Goal: Communication & Community: Participate in discussion

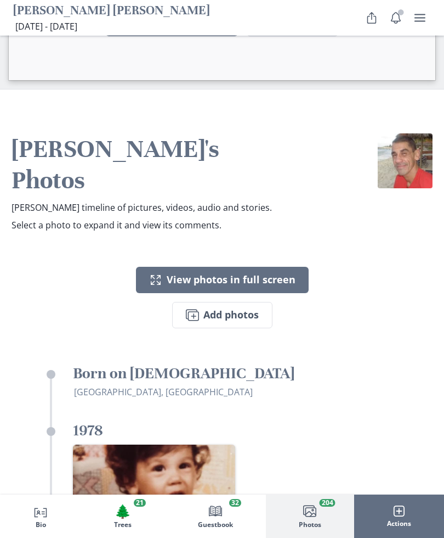
scroll to position [4082, 0]
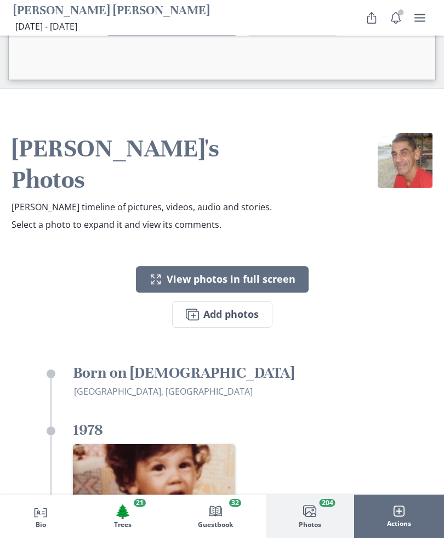
click at [245, 302] on button "Images Add photos" at bounding box center [222, 315] width 100 height 26
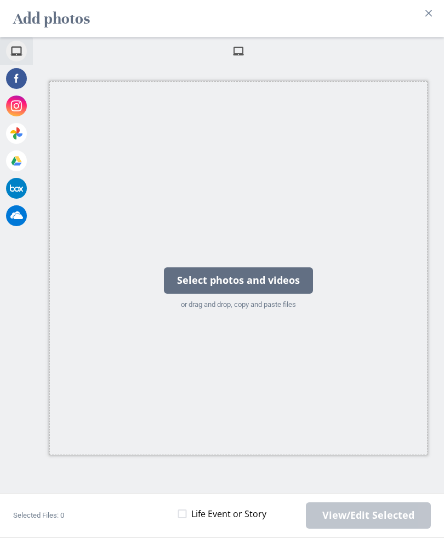
click at [283, 285] on div "Select photos and videos" at bounding box center [238, 280] width 149 height 26
click at [297, 290] on div "Select photos and videos" at bounding box center [238, 280] width 149 height 26
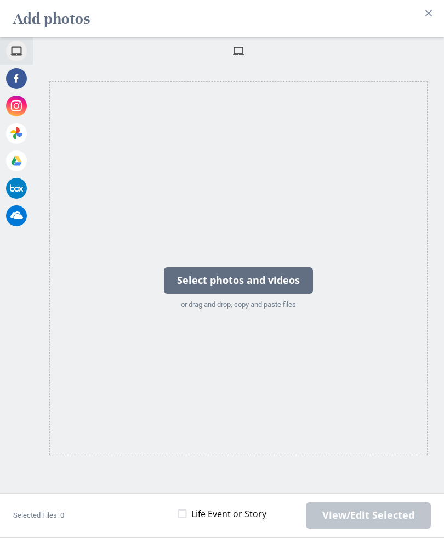
scroll to position [4107, 0]
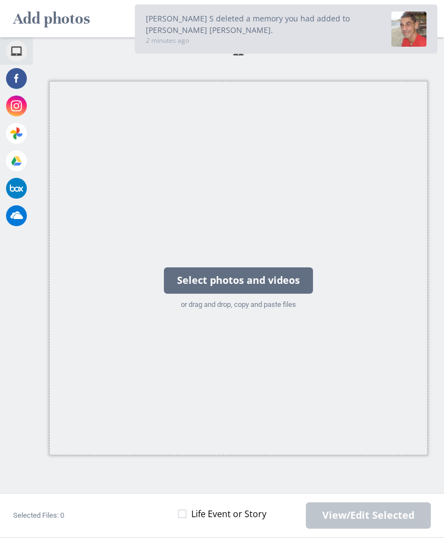
click at [275, 279] on div "Select photos and videos" at bounding box center [238, 280] width 149 height 26
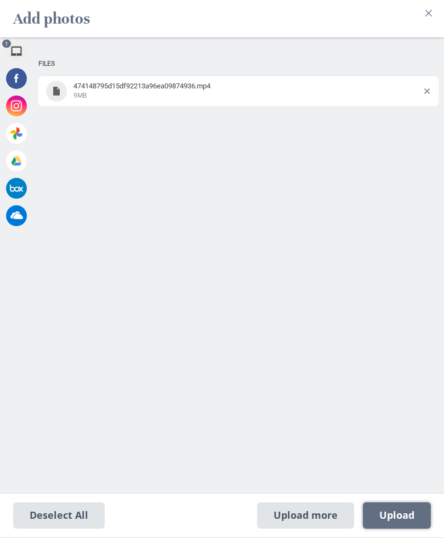
click at [401, 513] on span "Upload 1" at bounding box center [397, 515] width 35 height 12
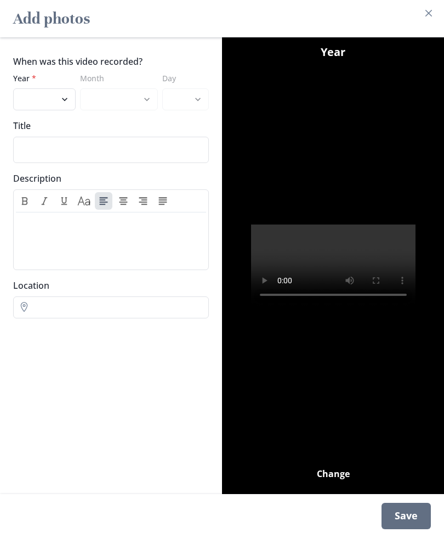
click at [64, 99] on select "2025 2024 2023 2022 2021 2020 2019 2018 2017 2016 2015 2014 2013 2012 2011 2010…" at bounding box center [44, 99] width 63 height 22
select select "2025"
click at [153, 106] on select "January February March April" at bounding box center [119, 99] width 78 height 22
click at [22, 145] on input "Title" at bounding box center [111, 150] width 196 height 26
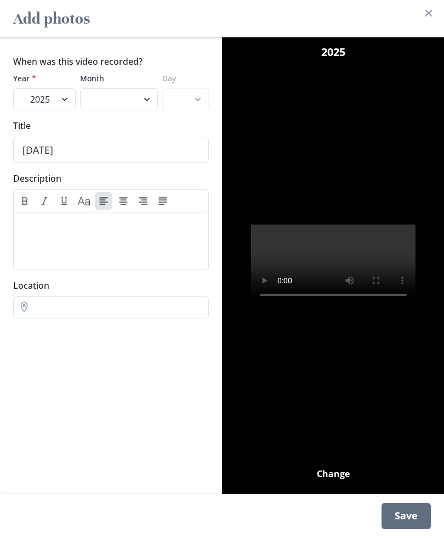
type input "[DATE]"
click at [28, 234] on div at bounding box center [111, 239] width 182 height 44
click at [105, 225] on p "Happy Heavenly Borthday" at bounding box center [111, 223] width 182 height 13
click at [78, 226] on p "Happy Heavenly Birthday my love [DEMOGRAPHIC_DATA]" at bounding box center [111, 230] width 182 height 26
click at [94, 242] on p "Happy Heavenly 48th Birthday my love [DEMOGRAPHIC_DATA]" at bounding box center [111, 230] width 182 height 26
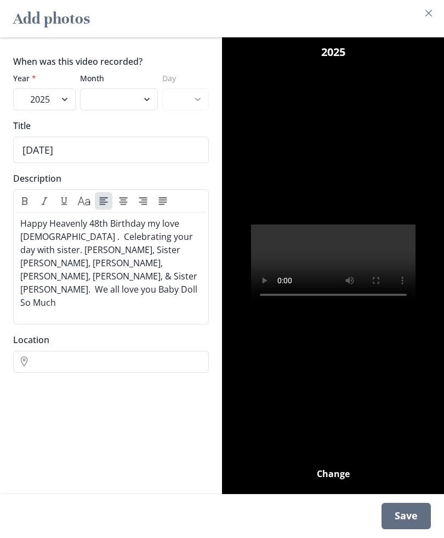
click at [336, 268] on video "Your browser does not support videos. However, you can download the video." at bounding box center [333, 265] width 165 height 82
click at [406, 518] on div "Save" at bounding box center [406, 515] width 49 height 26
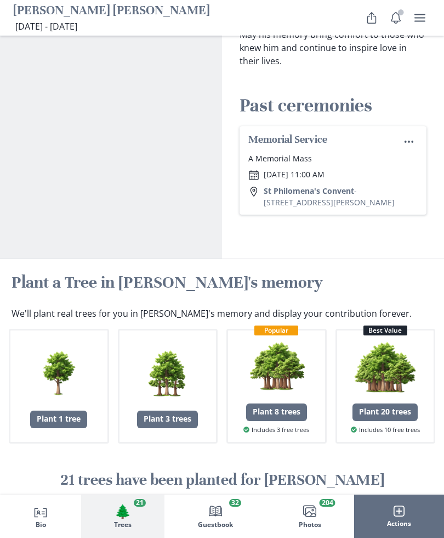
scroll to position [0, 0]
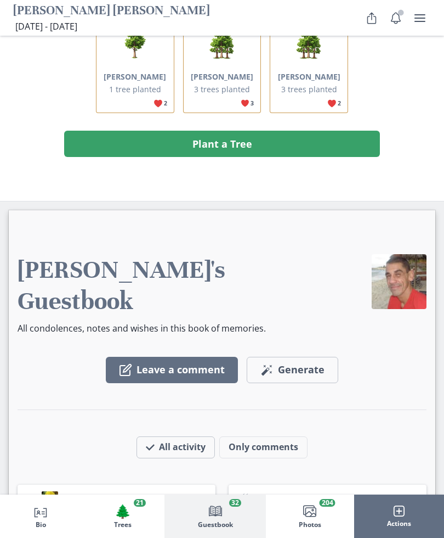
scroll to position [2700, 0]
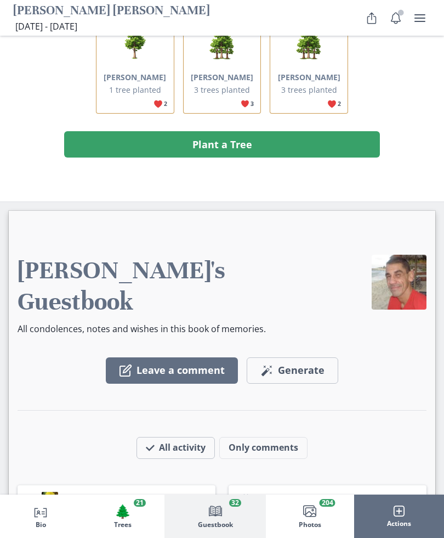
click at [154, 357] on button "Leave a comment" at bounding box center [172, 370] width 132 height 26
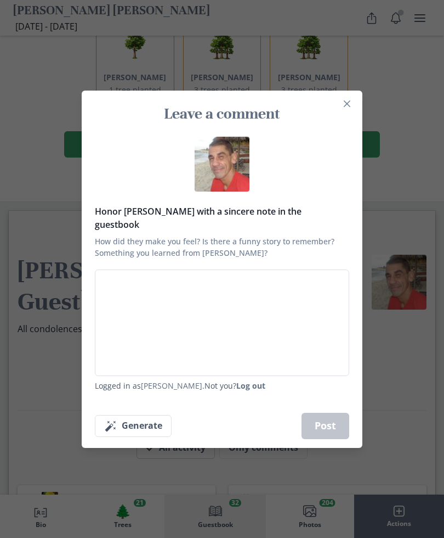
click at [296, 329] on textarea "Honor Carmen with a sincere note in the guestbook How did they make you feel? I…" at bounding box center [222, 322] width 255 height 106
type textarea "I"
type textarea "x"
type textarea "I"
type textarea "x"
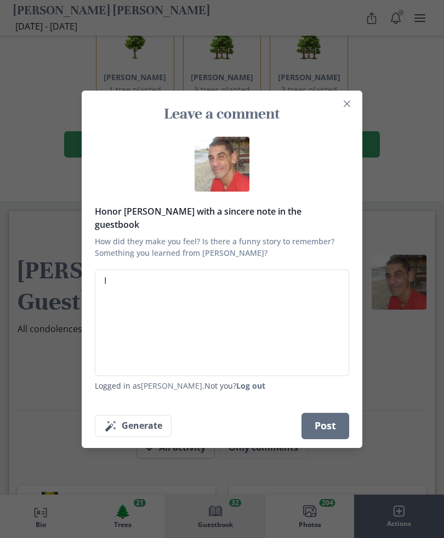
type textarea "I a"
type textarea "x"
type textarea "I am"
type textarea "x"
type textarea "I am"
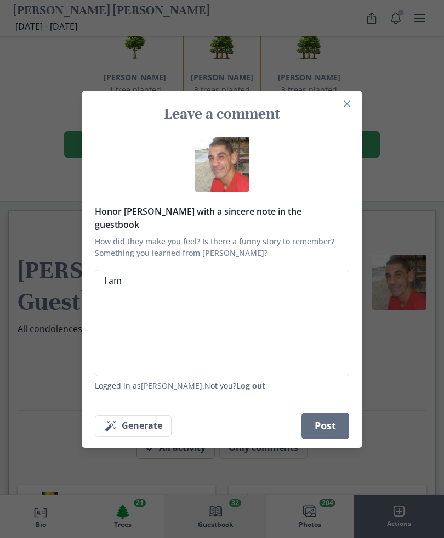
type textarea "x"
type textarea "I am h"
type textarea "x"
type textarea "I am ha"
type textarea "x"
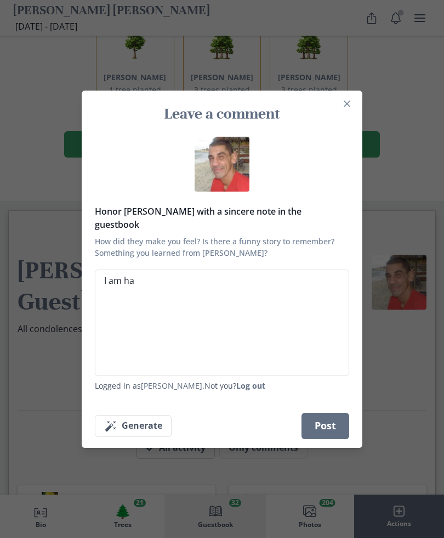
type textarea "I am hav"
type textarea "x"
type textarea "I am having"
type textarea "x"
type textarea "I am having"
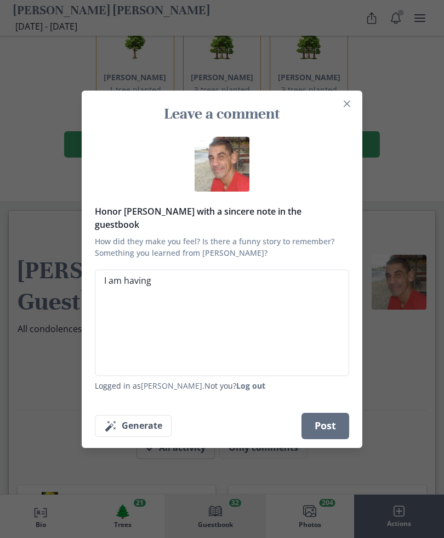
type textarea "x"
type textarea "I am having a"
type textarea "x"
type textarea "I am having a"
type textarea "x"
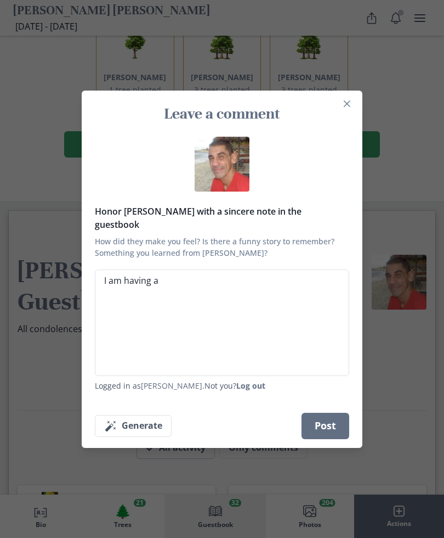
type textarea "I am having a v"
type textarea "x"
type textarea "I am having a ve"
type textarea "x"
type textarea "I am having a ver"
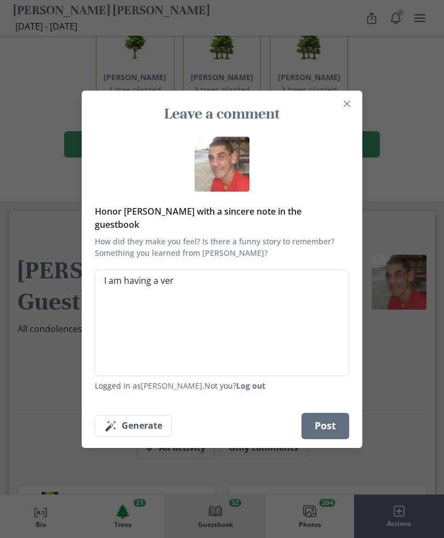
type textarea "x"
type textarea "I am having a very"
type textarea "x"
type textarea "I am having a very"
type textarea "x"
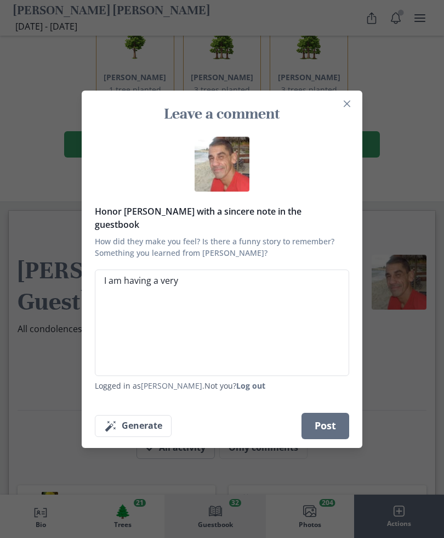
type textarea "I am having a very h"
type textarea "x"
type textarea "I am having a very ha"
type textarea "x"
type textarea "I am having a very har"
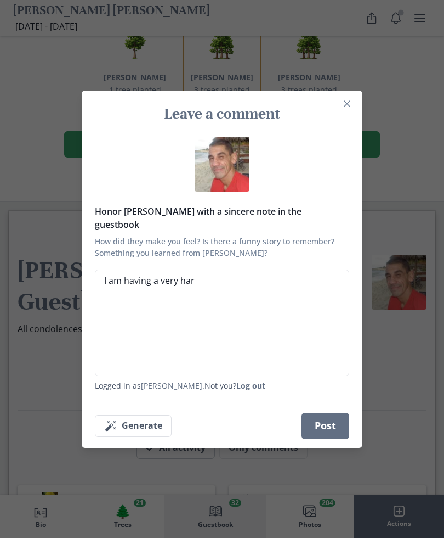
type textarea "x"
type textarea "I am having a very hard"
type textarea "x"
type textarea "I am having a very hard"
type textarea "x"
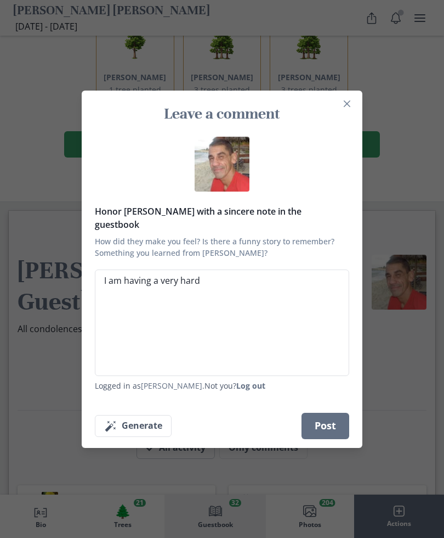
type textarea "I am having a very hard m"
type textarea "x"
type textarea "I am having a very hard mi"
type textarea "x"
type textarea "I am having a very hard mis"
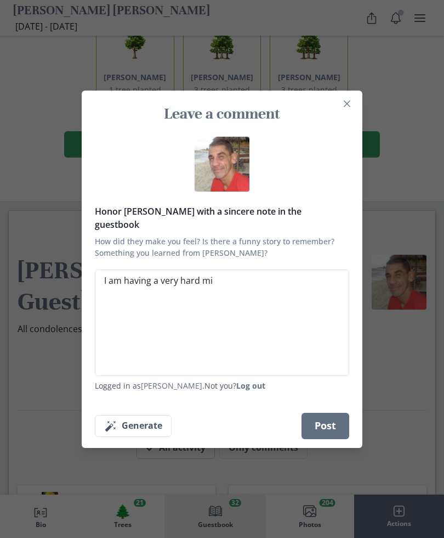
type textarea "x"
type textarea "I am having a very hard miss"
type textarea "x"
type textarea "I am having a very hard missi"
type textarea "x"
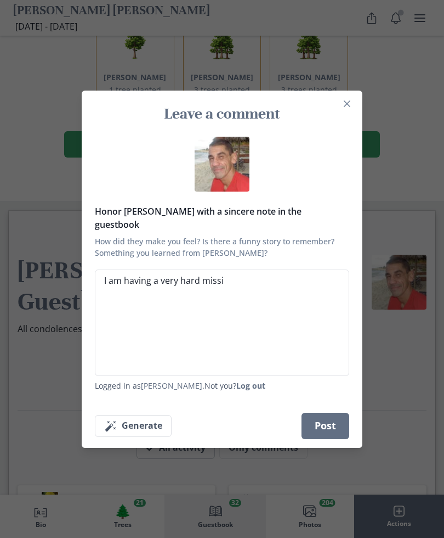
type textarea "I am having a very hard missin"
type textarea "x"
type textarea "I am having a very hard missing"
type textarea "x"
type textarea "I am having a very hard missing"
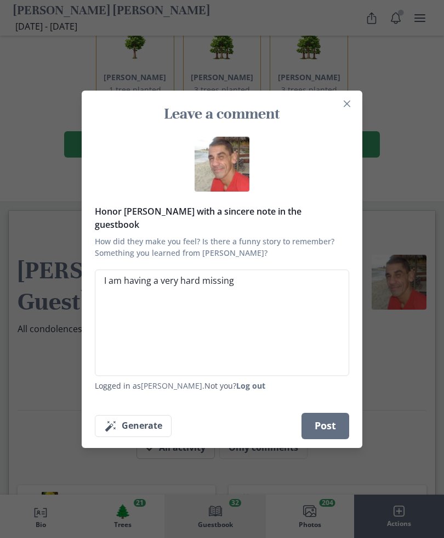
type textarea "x"
type textarea "I am having a very hard missing m"
type textarea "x"
type textarea "I am having a very hard missing my"
type textarea "x"
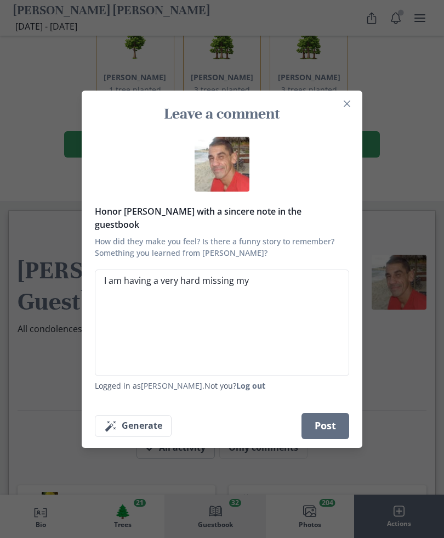
type textarea "I am having a very hard missing my"
type textarea "x"
type textarea "I am having a very hard missing my l"
type textarea "x"
type textarea "I am having a very hard missing my lo"
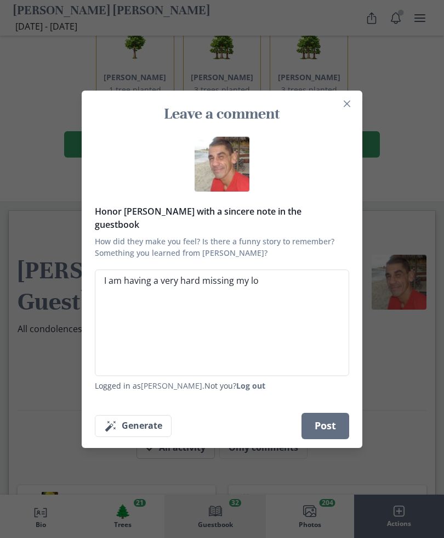
type textarea "x"
type textarea "I am having a very hard missing my lov"
type textarea "x"
type textarea "I am having a very hard missing my love"
type textarea "x"
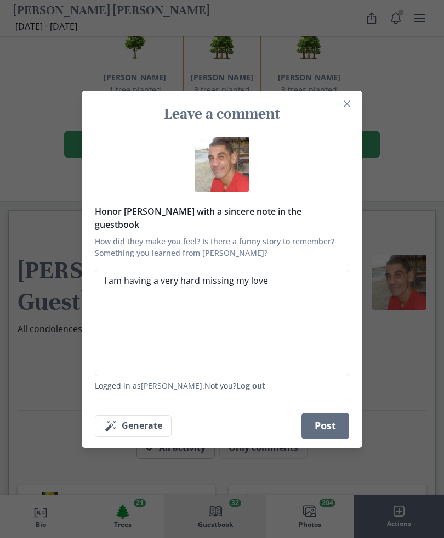
type textarea "I am having a very hard missing my love"
type textarea "x"
type textarea "I am having a very hard missing my love d"
type textarea "x"
type textarea "I am having a very hard missing my love da"
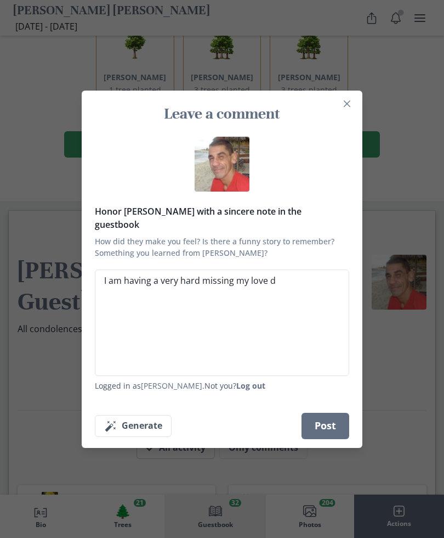
type textarea "x"
type textarea "I am having a very hard missing my love day"
type textarea "x"
type textarea "I am having a very hard missing my love day."
type textarea "x"
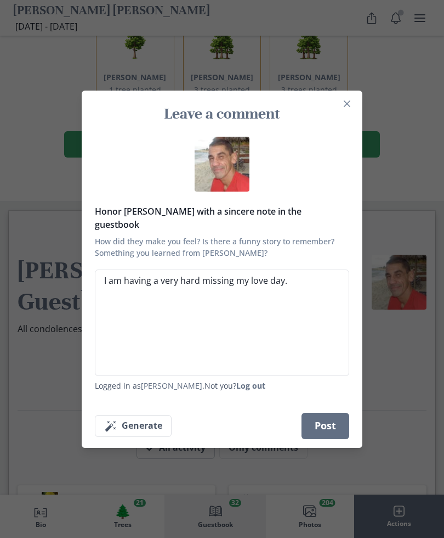
type textarea "I am having a very hard missing my love day."
type textarea "x"
type textarea "I am having a very hard missing my love day."
type textarea "x"
type textarea "I am having a very hard missing my love day. Thi"
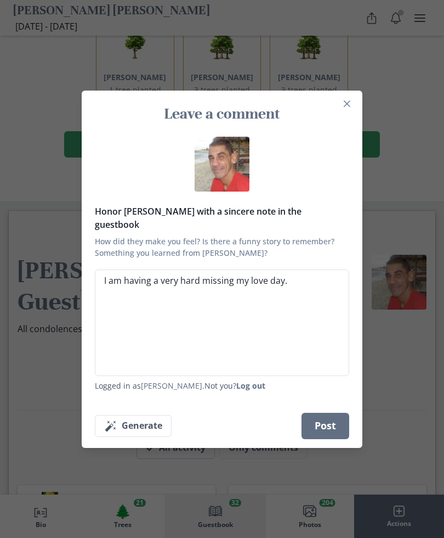
type textarea "x"
type textarea "I am having a very hard missing my love day. This"
type textarea "x"
type textarea "I am having a very hard missing my love day. This morning"
type textarea "x"
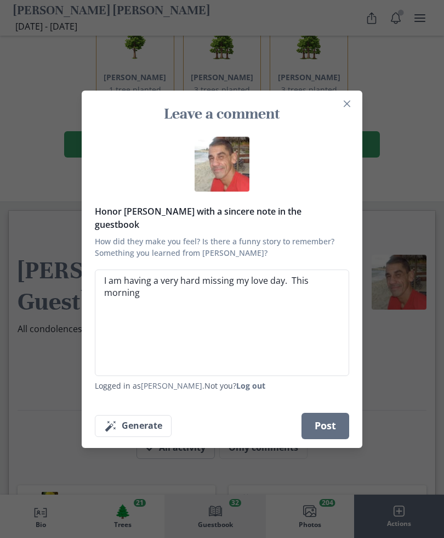
type textarea "I am having a very hard missing my love day. This morning this song."
type textarea "x"
type textarea "I am having a very hard missing my love day. This morning, this song thinking"
type textarea "x"
type textarea "I am having a very hard missing my love day. This morning, this song thinking o…"
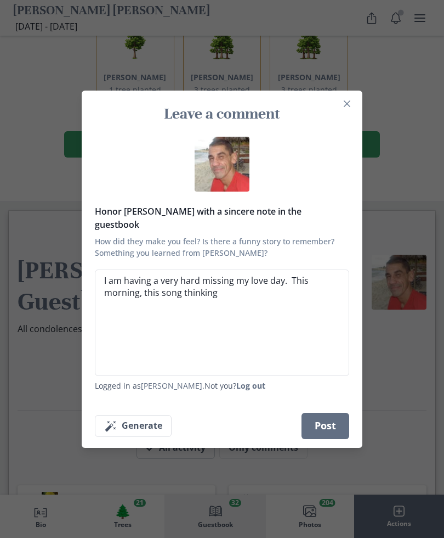
type textarea "x"
type textarea "I am having a very hard missing my love day. This morning, this song, thinking …"
type textarea "x"
type textarea "I am having a very hard missing my love day. This morning, this song thinking o…"
type textarea "x"
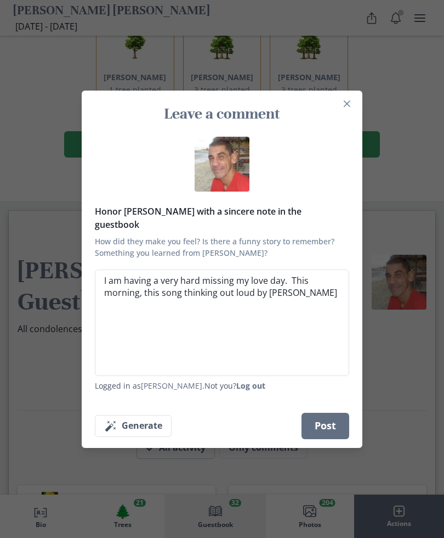
type textarea "I am having a very hard missing my love day. This morning, this song thinking o…"
type textarea "x"
type textarea "I am having a very hard missing my love day. This morning, this song thinking o…"
type textarea "x"
type textarea "I am having a very hard missing my love day. This morning, this song thinking o…"
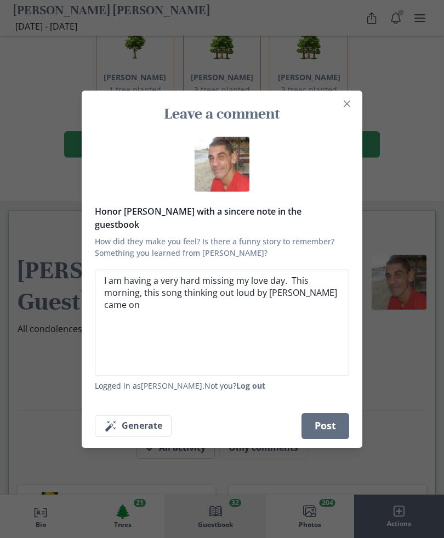
type textarea "x"
type textarea "I am having a very hard missing my love day. This morning, this song thinking o…"
type textarea "x"
type textarea "I am having a very hard missing my love day. This morning, this song thinking o…"
type textarea "x"
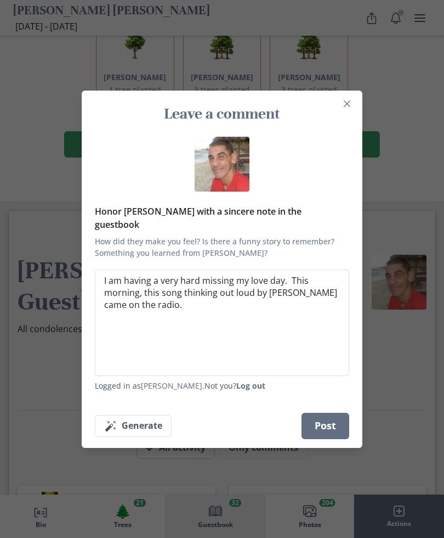
type textarea "I am having a very hard missing my love day. This morning, this song thinking o…"
type textarea "x"
type textarea "I am having a very hard missing my love day. This morning, this song thinking o…"
type textarea "x"
type textarea "I am having a very hard missing my love day. This morning, this song thinking o…"
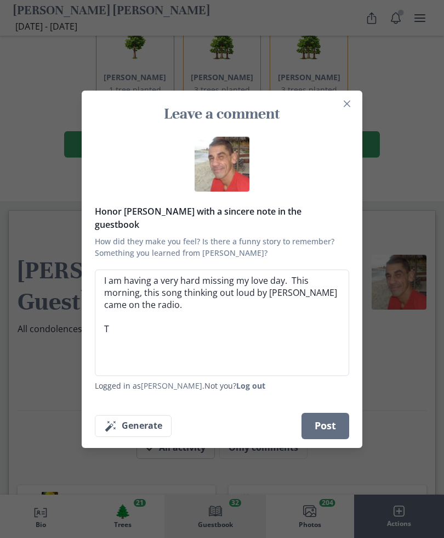
type textarea "x"
type textarea "I am having a very hard missing my love day. This morning, this song thinking o…"
type textarea "x"
type textarea "I am having a very hard missing my love day. This morning, this song thinking o…"
type textarea "x"
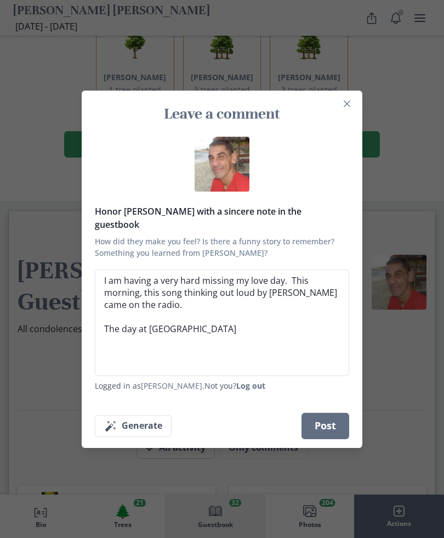
type textarea "I am having a very hard missing my love day. This morning, this song thinking o…"
type textarea "x"
type textarea "I am having a very hard missing my love day. This morning, this song thinking o…"
type textarea "x"
type textarea "I am having a very hard missing my love day. This morning, this song thinking o…"
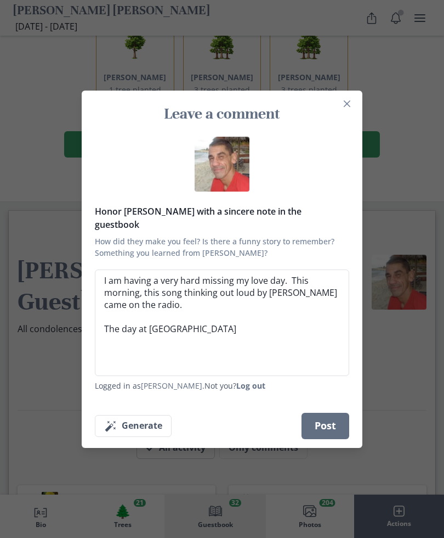
type textarea "x"
type textarea "I am having a very hard missing my love day. This morning, this song thinking o…"
type textarea "x"
type textarea "I am having a very hard missing my love day. This morning, this song thinking o…"
type textarea "x"
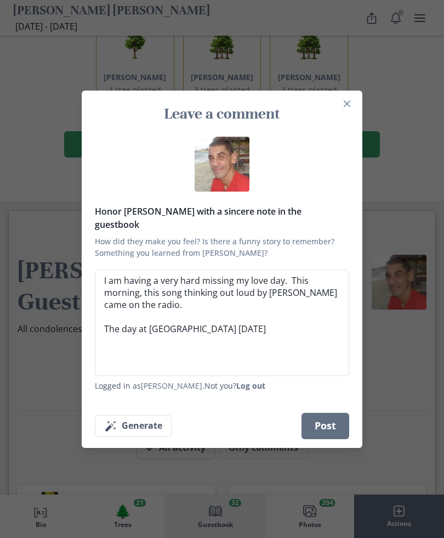
type textarea "I am having a very hard missing my love day. This morning, this song thinking o…"
type textarea "x"
type textarea "I am having a very hard missing my love day. This morning, this song thinking o…"
type textarea "x"
type textarea "I am having a very hard missing my love day. This morning, this song thinking o…"
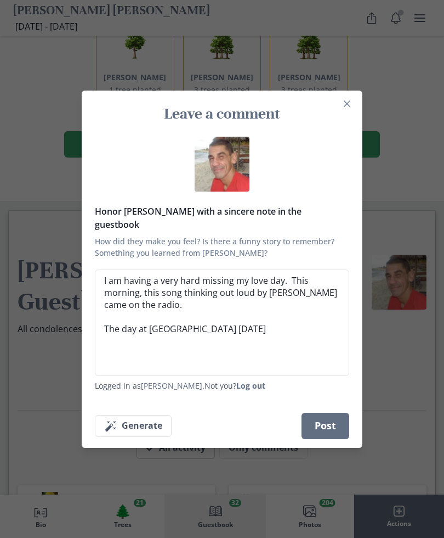
type textarea "x"
type textarea "I am having a very hard missing my love day. This morning, this song thinking o…"
type textarea "x"
type textarea "I am having a very hard missing my love day. This morning, this song thinking o…"
type textarea "x"
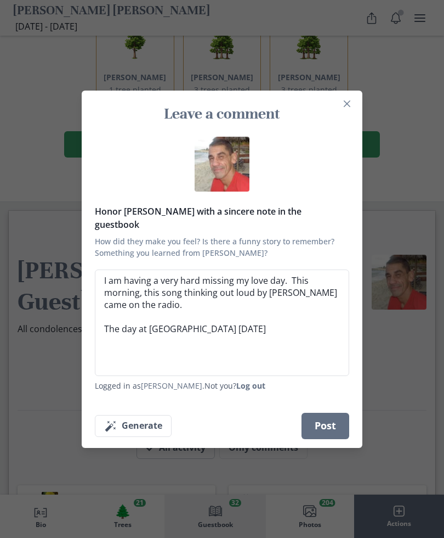
type textarea "I am having a very hard missing my love day. This morning, this song thinking o…"
type textarea "x"
type textarea "I am having a very hard missing my love day. This morning, this song thinking o…"
type textarea "x"
type textarea "I am having a very hard missing my love day. This morning, this song thinking o…"
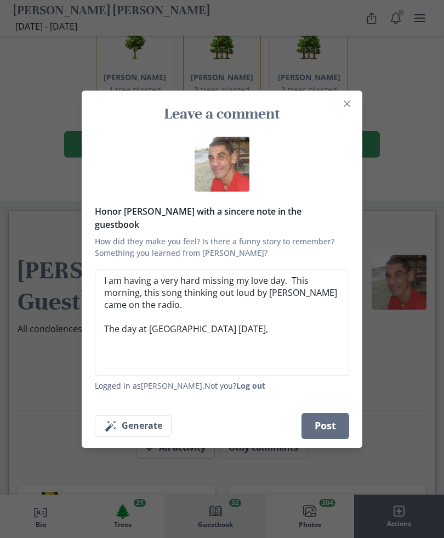
type textarea "x"
type textarea "I am having a very hard missing my love day. This morning, this song thinking o…"
type textarea "x"
type textarea "I am having a very hard missing my love day. This morning, this song thinking o…"
type textarea "x"
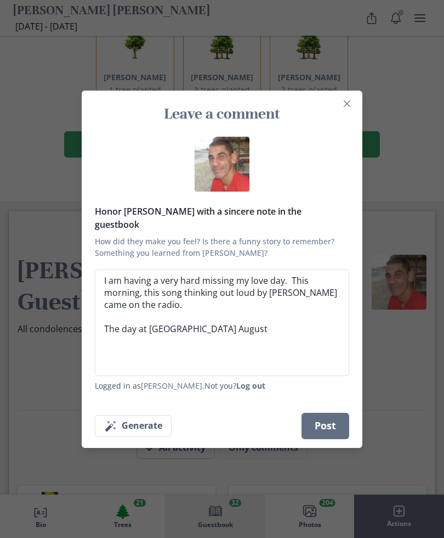
type textarea "I am having a very hard missing my love day. This morning, this song thinking o…"
type textarea "x"
type textarea "I am having a very hard missing my love day. This morning, this song thinking o…"
type textarea "x"
type textarea "I am having a very hard missing my love day. This morning, this song thinking o…"
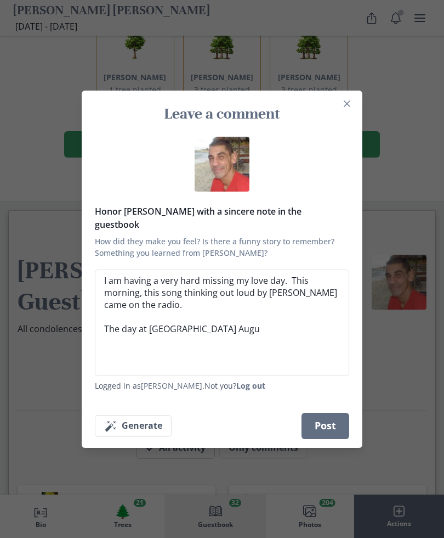
type textarea "x"
type textarea "I am having a very hard missing my love day. This morning, this song thinking o…"
type textarea "x"
type textarea "I am having a very hard missing my love day. This morning, this song thinking o…"
type textarea "x"
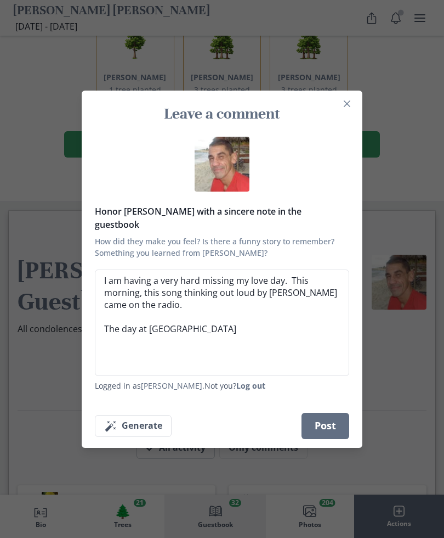
type textarea "I am having a very hard missing my love day. This morning, this song thinking o…"
type textarea "x"
type textarea "I am having a very hard missing my love day. This morning, this song thinking o…"
type textarea "x"
type textarea "I am having a very hard missing my love day. This morning, this song thinking o…"
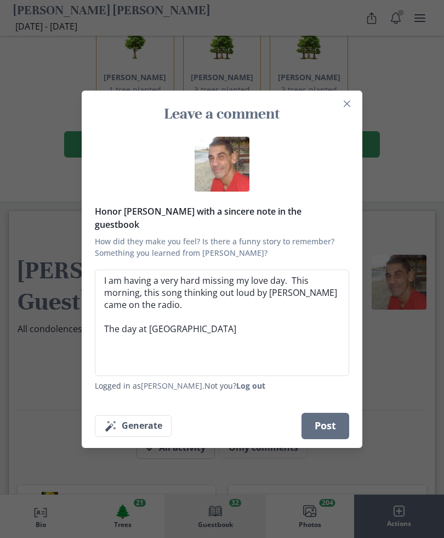
type textarea "x"
type textarea "I am having a very hard missing my love day. This morning, this song thinking o…"
type textarea "x"
type textarea "I am having a very hard missing my love day. This morning, this song thinking o…"
type textarea "x"
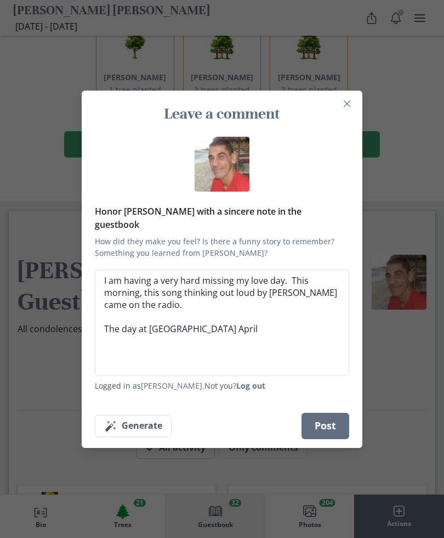
type textarea "I am having a very hard missing my love day. This morning, this song thinking o…"
type textarea "x"
type textarea "I am having a very hard missing my love day. This morning, this song thinking o…"
type textarea "x"
type textarea "I am having a very hard missing my love day. This morning, this song thinking o…"
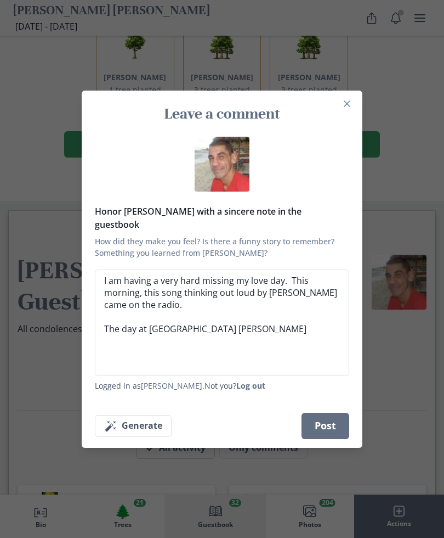
type textarea "x"
type textarea "I am having a very hard missing my love day. This morning, this song thinking o…"
type textarea "x"
type textarea "I am having a very hard missing my love day. This morning, this song thinking o…"
type textarea "x"
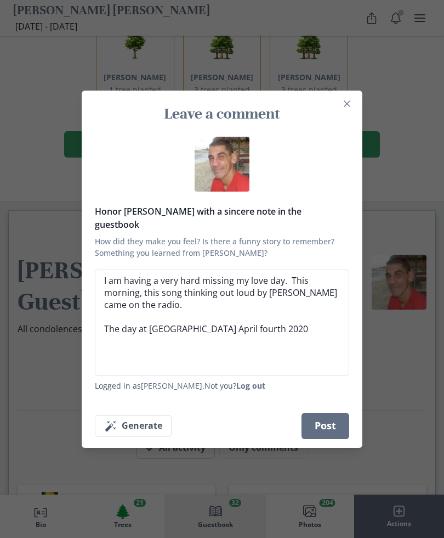
type textarea "I am having a very hard missing my love day. This morning, this song thinking o…"
type textarea "x"
type textarea "I am having a very hard missing my love day. This morning, this song thinking o…"
type textarea "x"
type textarea "I am having a very hard missing my love day. This morning, this song thinking o…"
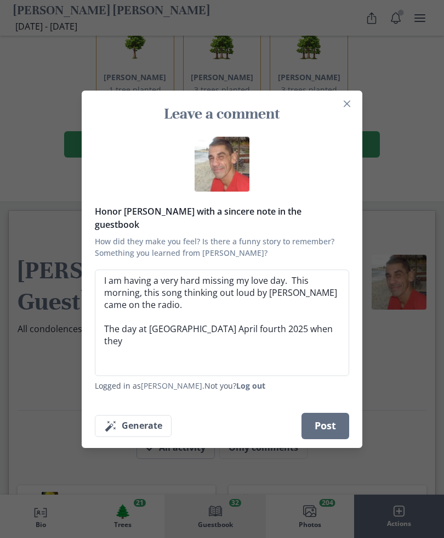
type textarea "x"
type textarea "I am having a very hard missing my love day. This morning, this song thinking o…"
type textarea "x"
type textarea "I am having a very hard missing my love day. This morning, this song thinking o…"
type textarea "x"
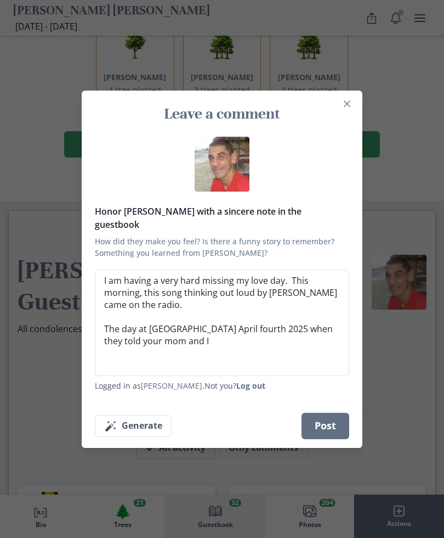
type textarea "I am having a very hard missing my love day. This morning, this song thinking o…"
type textarea "x"
type textarea "I am having a very hard missing my love day. This morning, this song thinking o…"
type textarea "x"
type textarea "I am having a very hard missing my love day. This morning, this song thinking o…"
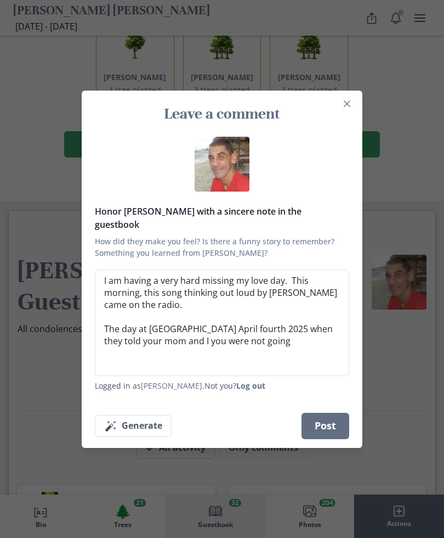
type textarea "x"
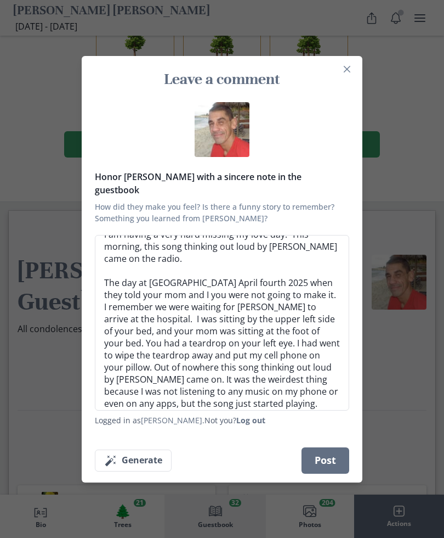
scroll to position [12, 0]
click at [290, 285] on textarea "I am having a very hard missing my love day. This morning, this song thinking o…" at bounding box center [222, 323] width 255 height 176
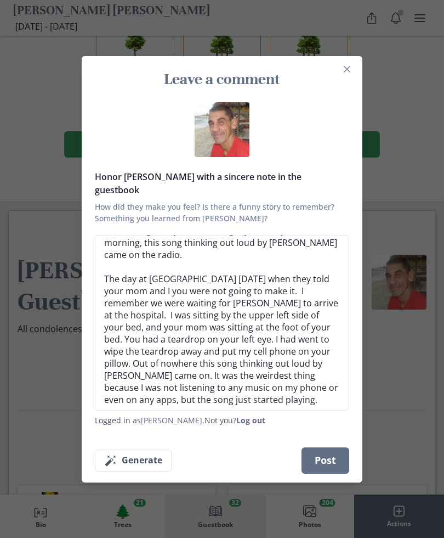
scroll to position [15, 0]
click at [264, 398] on textarea "I am having a very hard missing my love day. This morning, this song thinking o…" at bounding box center [222, 323] width 255 height 176
click at [261, 403] on textarea "I am having a very hard missing my love day. This morning, this song thinking o…" at bounding box center [222, 323] width 255 height 176
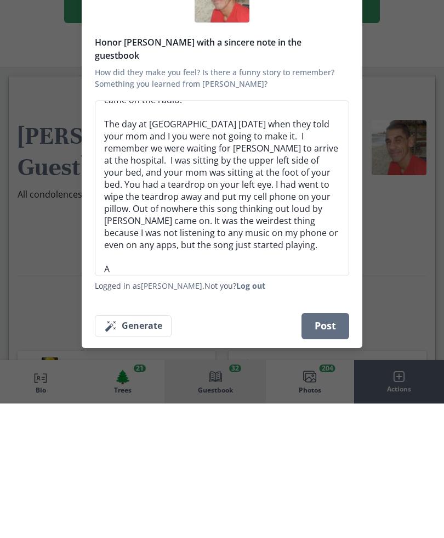
scroll to position [36, 0]
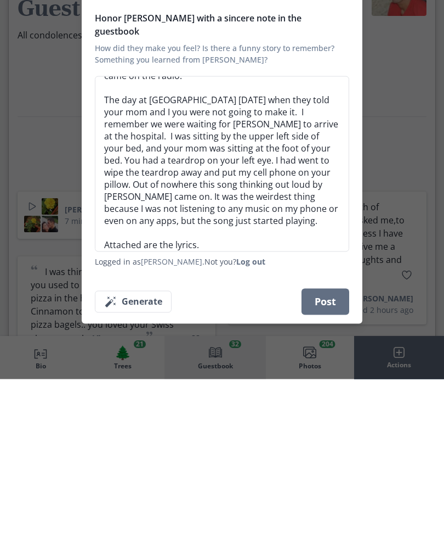
click at [298, 359] on div "Leave a comment Honor Carmen with a sincere note in the guestbook How did they …" at bounding box center [222, 269] width 444 height 538
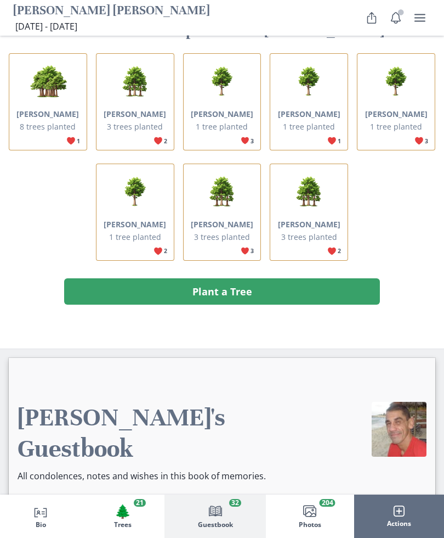
scroll to position [2552, 0]
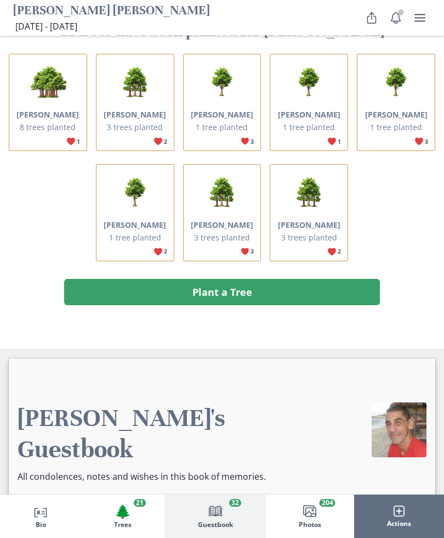
click at [145, 505] on button "Leave a comment" at bounding box center [172, 518] width 132 height 26
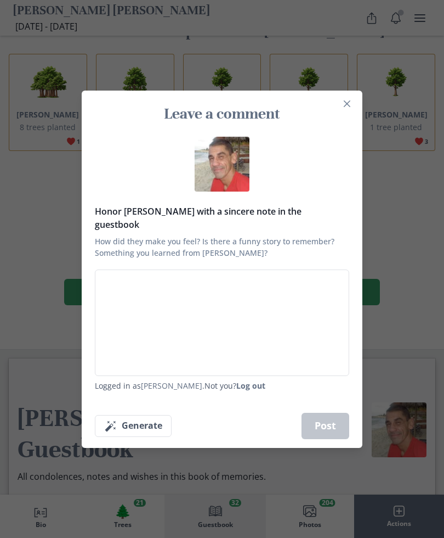
click at [260, 327] on textarea "Honor Carmen with a sincere note in the guestbook How did they make you feel? I…" at bounding box center [222, 322] width 255 height 106
click at [236, 290] on textarea "Honor Carmen with a sincere note in the guestbook How did they make you feel? I…" at bounding box center [222, 322] width 255 height 106
paste textarea "When your legs don't work like they used to before And I can't sweep you off of…"
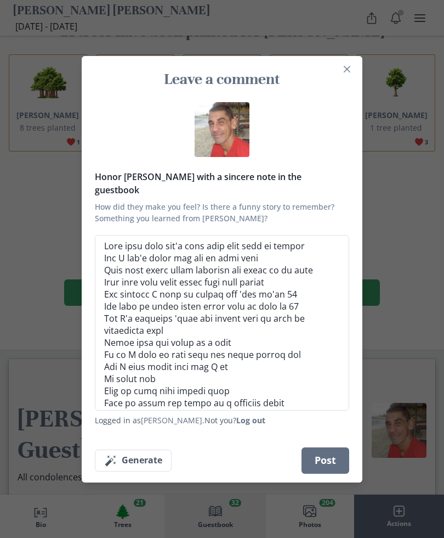
scroll to position [0, 0]
click at [104, 241] on textarea "Honor Carmen with a sincere note in the guestbook How did they make you feel? I…" at bounding box center [222, 323] width 255 height 176
click at [107, 235] on textarea "Honor Carmen with a sincere note in the guestbook How did they make you feel? I…" at bounding box center [222, 323] width 255 height 176
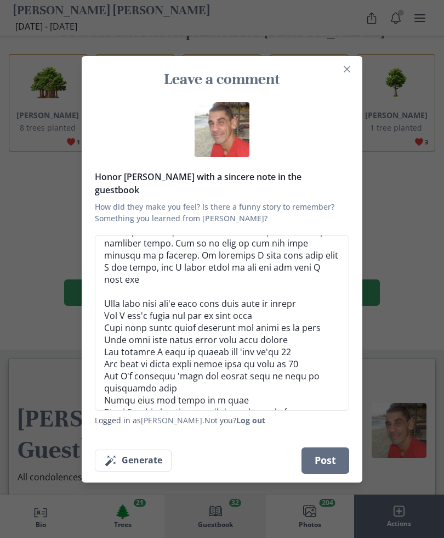
scroll to position [195, 0]
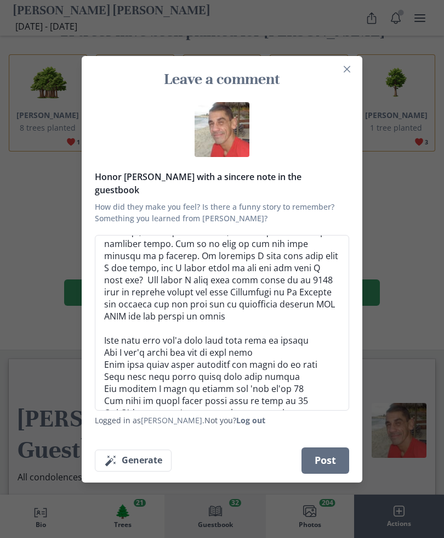
click at [153, 296] on textarea "Honor Carmen with a sincere note in the guestbook How did they make you feel? I…" at bounding box center [222, 323] width 255 height 176
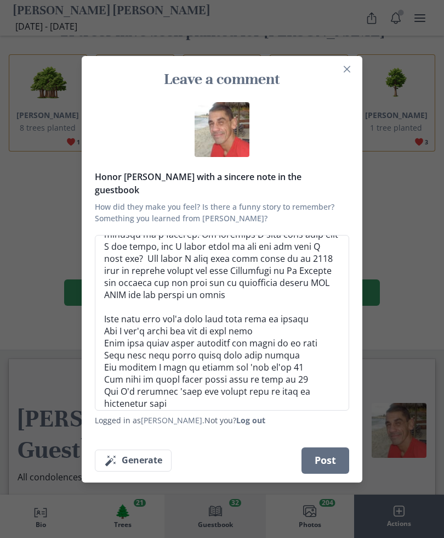
scroll to position [218, 0]
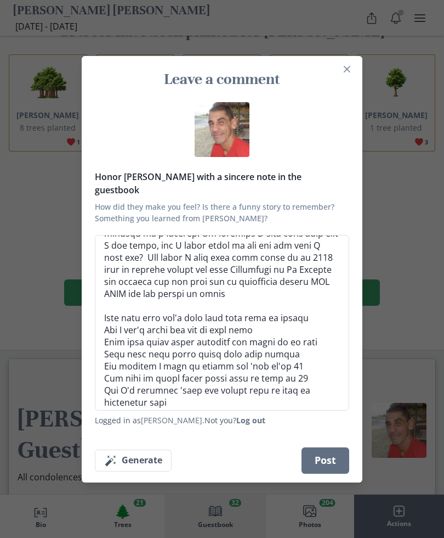
click at [336, 273] on textarea "Honor Carmen with a sincere note in the guestbook How did they make you feel? I…" at bounding box center [222, 323] width 255 height 176
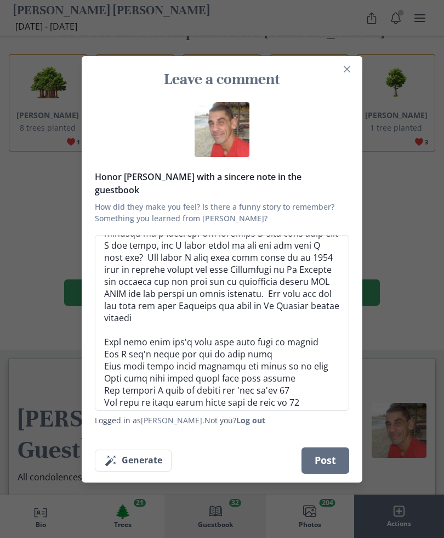
click at [224, 301] on textarea "Honor Carmen with a sincere note in the guestbook How did they make you feel? I…" at bounding box center [222, 323] width 255 height 176
click at [279, 295] on textarea "Honor Carmen with a sincere note in the guestbook How did they make you feel? I…" at bounding box center [222, 323] width 255 height 176
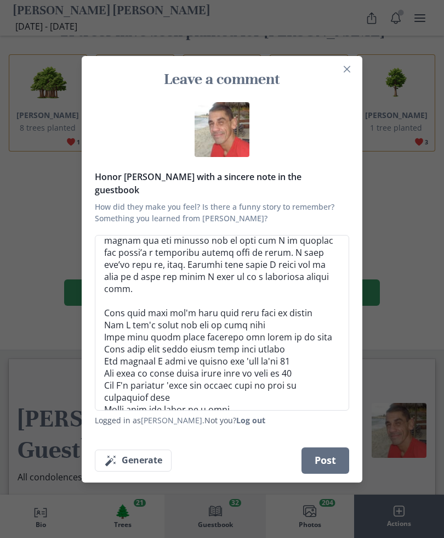
scroll to position [344, 0]
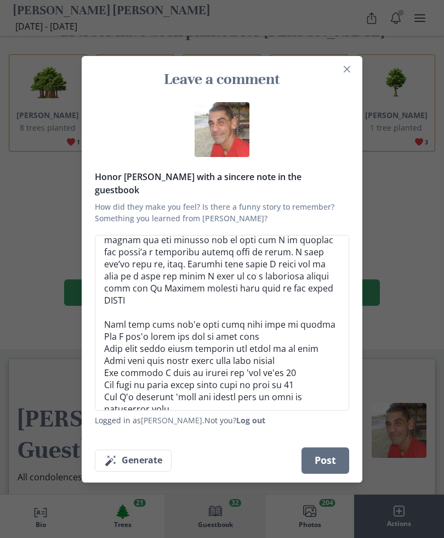
click at [274, 267] on textarea "Honor Carmen with a sincere note in the guestbook How did they make you feel? I…" at bounding box center [222, 323] width 255 height 176
click at [316, 272] on textarea "Honor Carmen with a sincere note in the guestbook How did they make you feel? I…" at bounding box center [222, 323] width 255 height 176
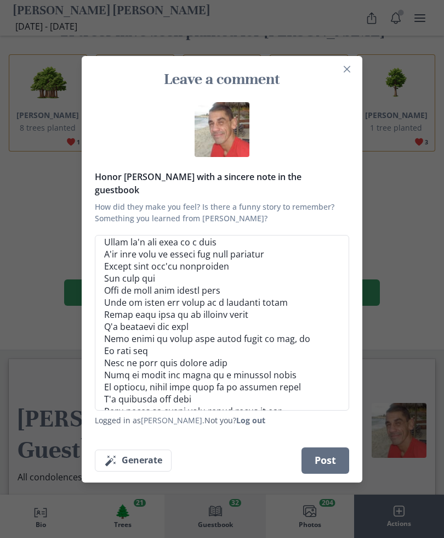
scroll to position [2553, 0]
click at [333, 454] on button "Post" at bounding box center [326, 460] width 48 height 26
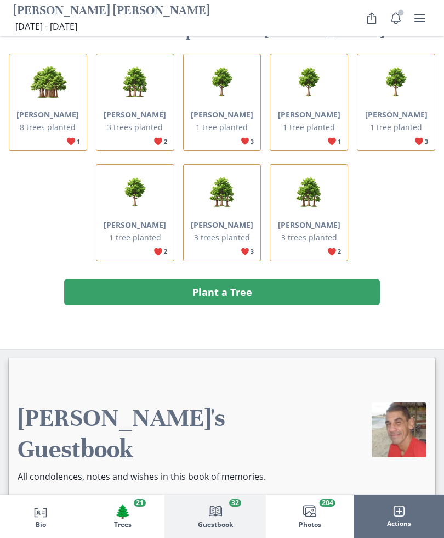
scroll to position [0, 0]
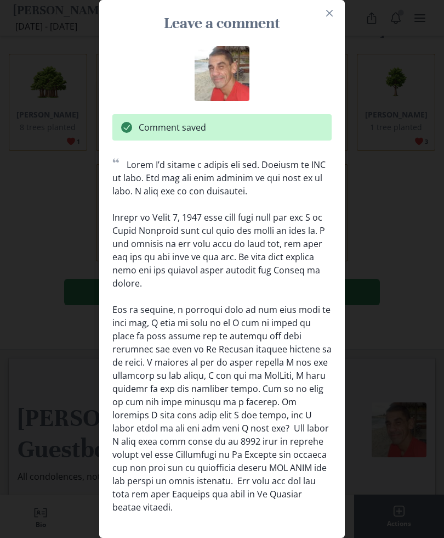
click at [335, 10] on button "Close" at bounding box center [330, 13] width 18 height 18
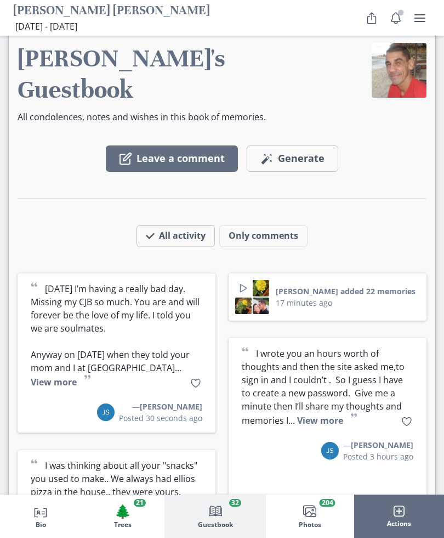
scroll to position [2911, 0]
click at [77, 376] on button "View more" at bounding box center [54, 382] width 46 height 12
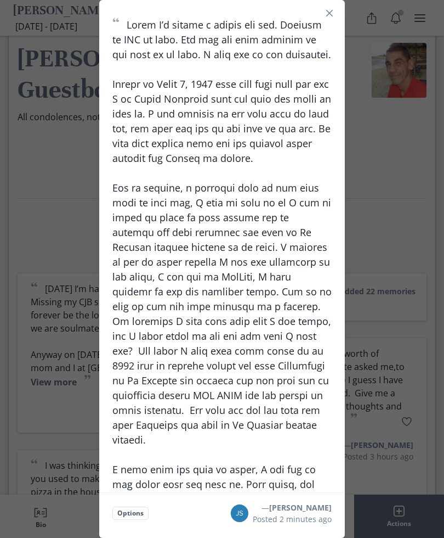
scroll to position [0, 0]
click at [399, 159] on div "“ ” Options — Joey Stagaard Posted 2 minutes ago" at bounding box center [222, 269] width 444 height 538
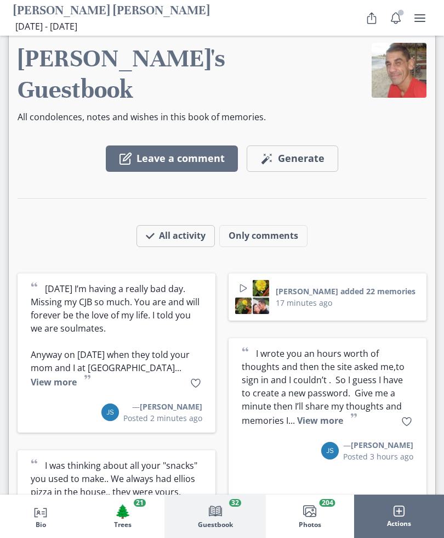
click at [197, 377] on icon "Like" at bounding box center [195, 382] width 11 height 11
click at [407, 416] on icon "Like" at bounding box center [406, 421] width 11 height 11
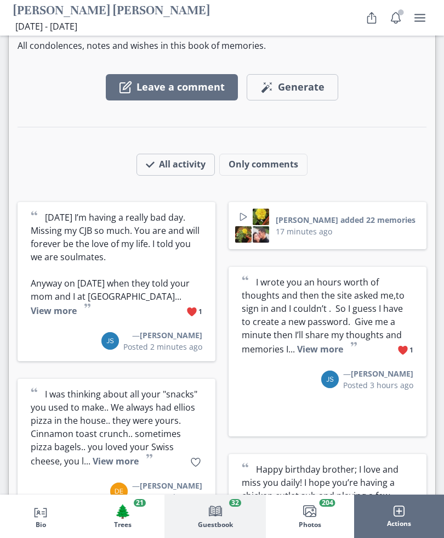
scroll to position [2984, 0]
click at [194, 456] on icon "Like" at bounding box center [195, 461] width 11 height 11
click at [401, 518] on icon "Like" at bounding box center [403, 523] width 11 height 11
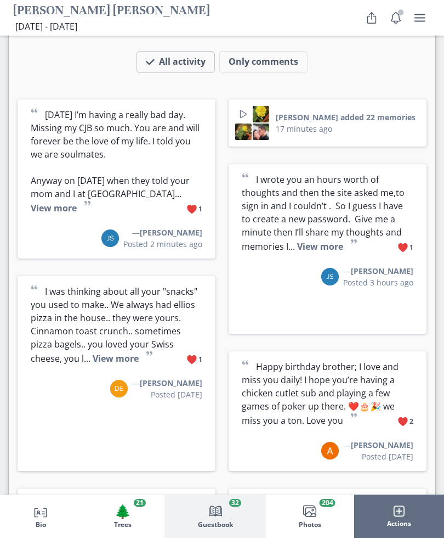
scroll to position [3086, 0]
click at [185, 536] on button "1" at bounding box center [194, 545] width 20 height 18
click at [407, 500] on icon "Like" at bounding box center [406, 505] width 11 height 11
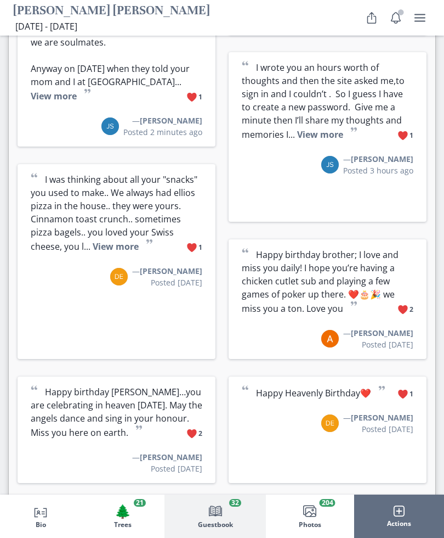
click at [190, 537] on icon "Like" at bounding box center [195, 544] width 11 height 11
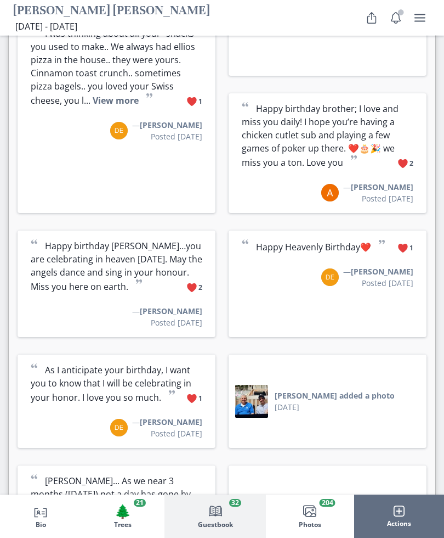
scroll to position [3344, 0]
click at [191, 537] on icon "Like" at bounding box center [195, 548] width 9 height 8
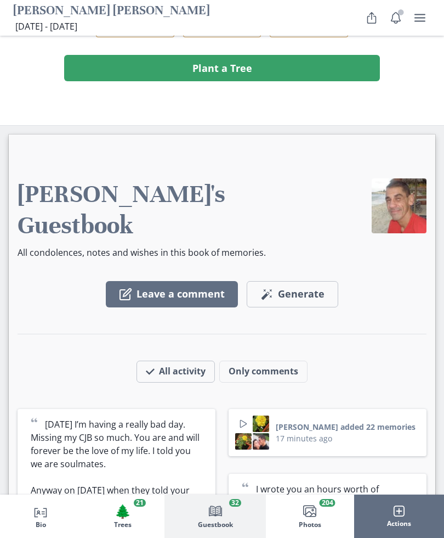
scroll to position [2776, 0]
click at [165, 360] on button "All activity" at bounding box center [176, 371] width 78 height 22
click at [168, 360] on button "All activity" at bounding box center [176, 371] width 78 height 22
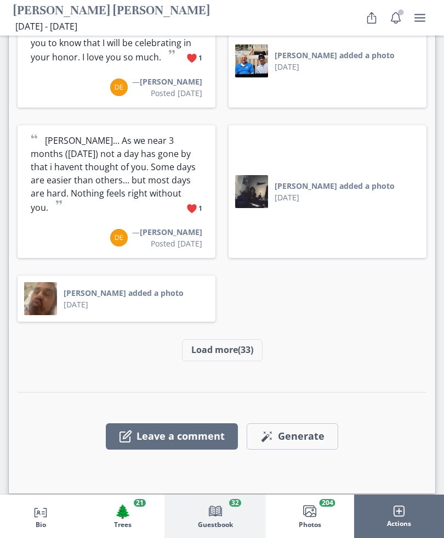
scroll to position [3679, 0]
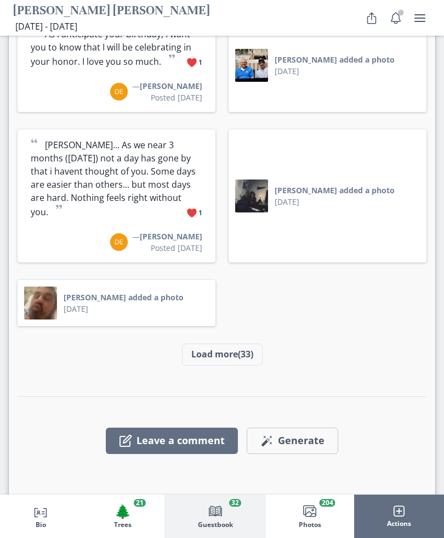
click at [205, 343] on button "Load more (33)" at bounding box center [222, 354] width 81 height 22
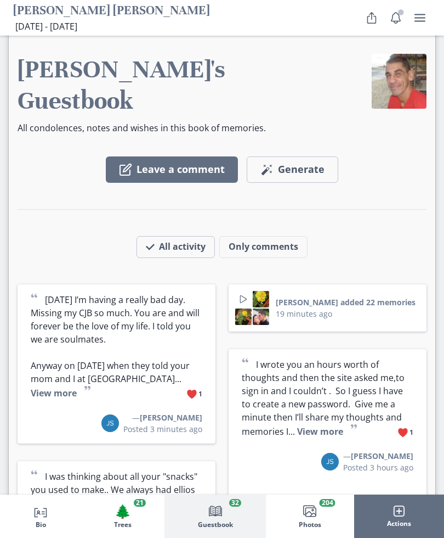
scroll to position [2901, 0]
click at [353, 296] on button "[PERSON_NAME] added 22 memories" at bounding box center [346, 302] width 140 height 12
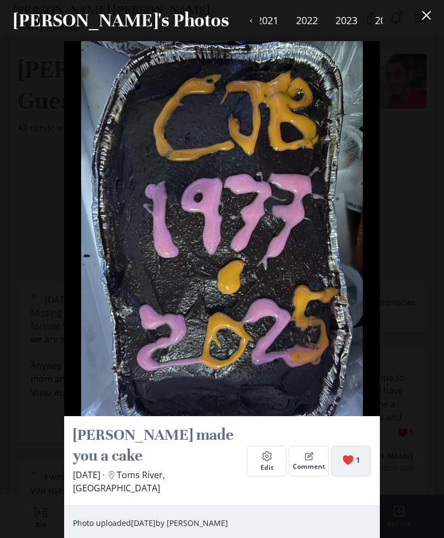
scroll to position [85367, 0]
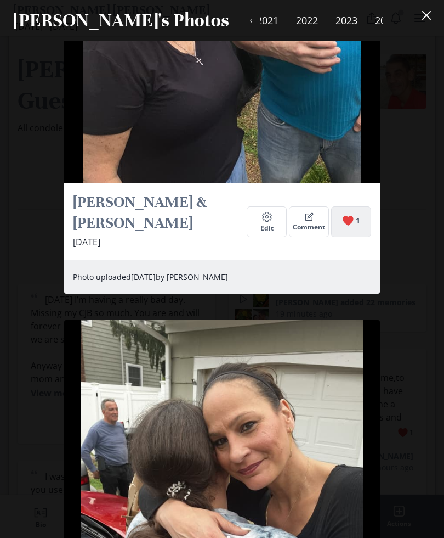
scroll to position [76897, 0]
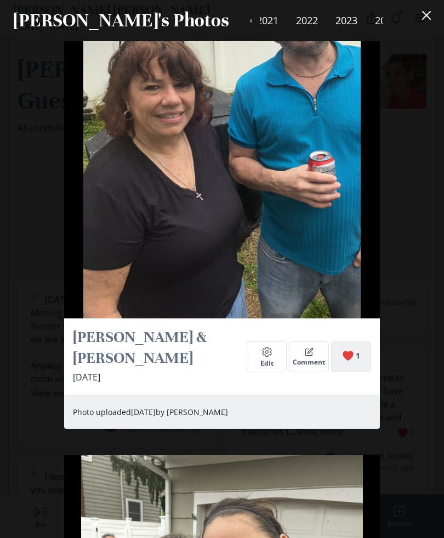
click at [429, 12] on icon "Close" at bounding box center [426, 15] width 9 height 9
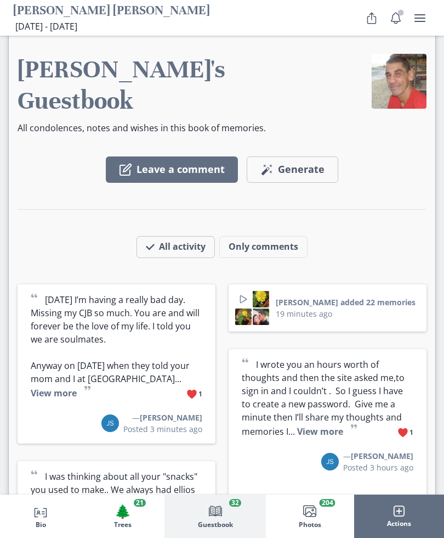
click at [425, 9] on header "Carmen's Photos 1978 1979 1986 1987 1989 1991 1994 1996 1997 1999 2004 2011 201…" at bounding box center [222, 29] width 444 height 41
click at [426, 14] on button "Close" at bounding box center [427, 24] width 22 height 22
click at [332, 425] on button "View more" at bounding box center [320, 431] width 46 height 12
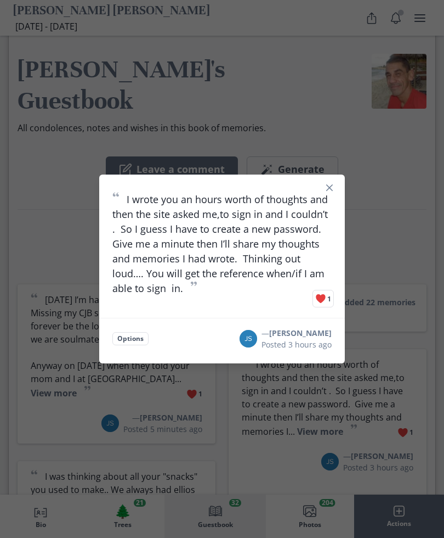
click at [337, 196] on button "Close" at bounding box center [330, 188] width 18 height 18
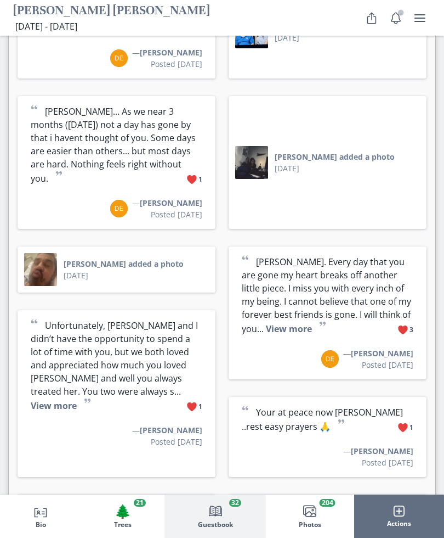
scroll to position [3712, 0]
click at [50, 253] on img at bounding box center [40, 269] width 33 height 33
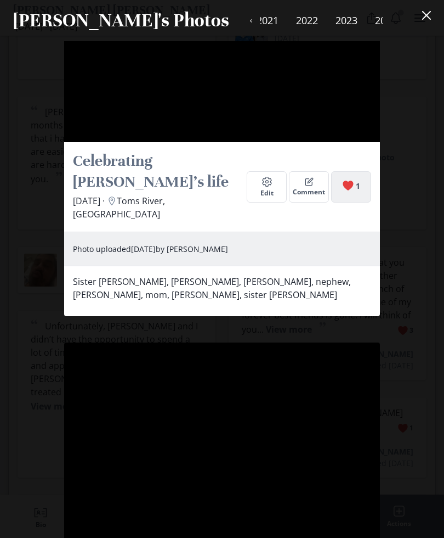
scroll to position [70637, 0]
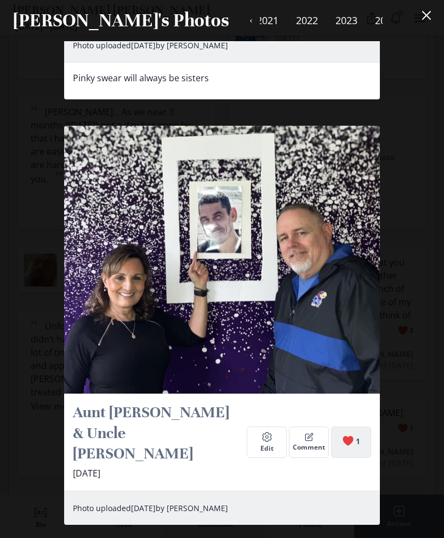
click at [426, 11] on icon "Close" at bounding box center [426, 15] width 9 height 9
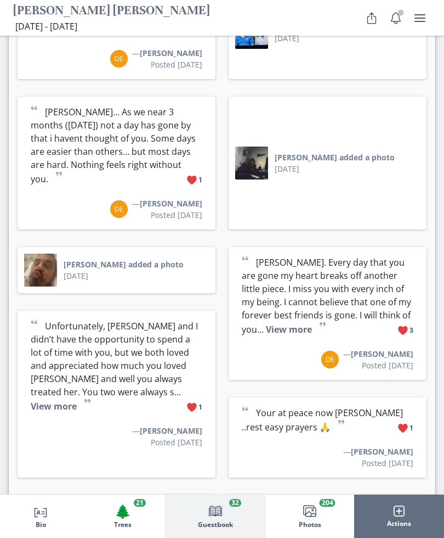
click at [429, 23] on button "user menu" at bounding box center [420, 18] width 22 height 22
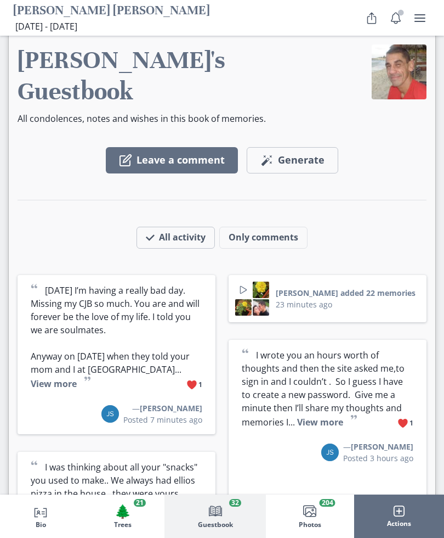
scroll to position [2910, 0]
click at [77, 378] on button "View more" at bounding box center [54, 384] width 46 height 12
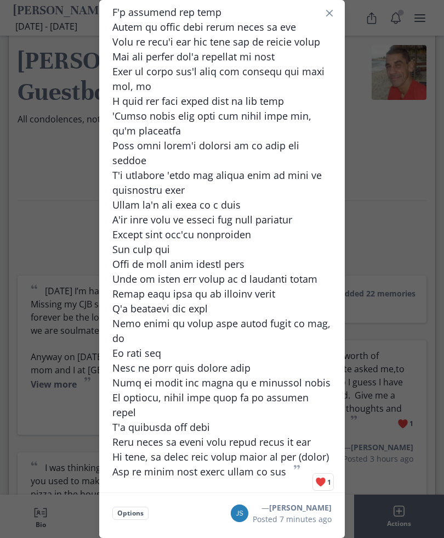
scroll to position [856, 0]
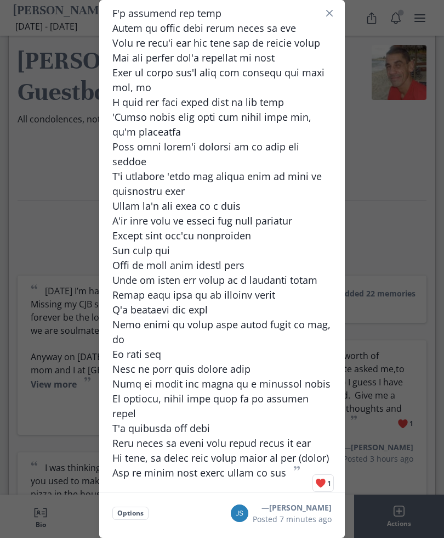
click at [340, 4] on section "“ ” 1 Options — Joey Stagaard Posted 7 minutes ago" at bounding box center [222, 269] width 246 height 538
